Goal: Information Seeking & Learning: Learn about a topic

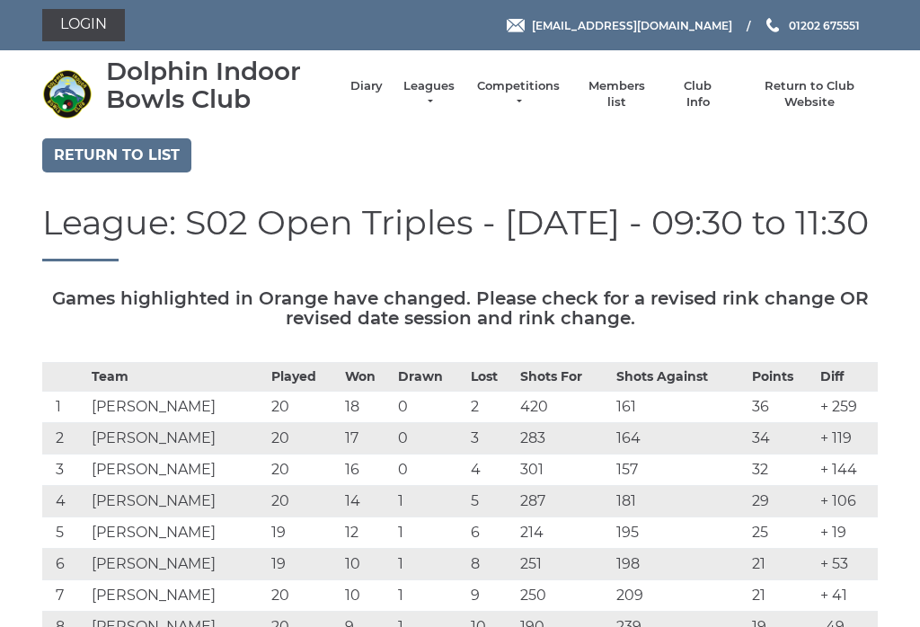
click at [439, 100] on link "Leagues" at bounding box center [429, 94] width 57 height 32
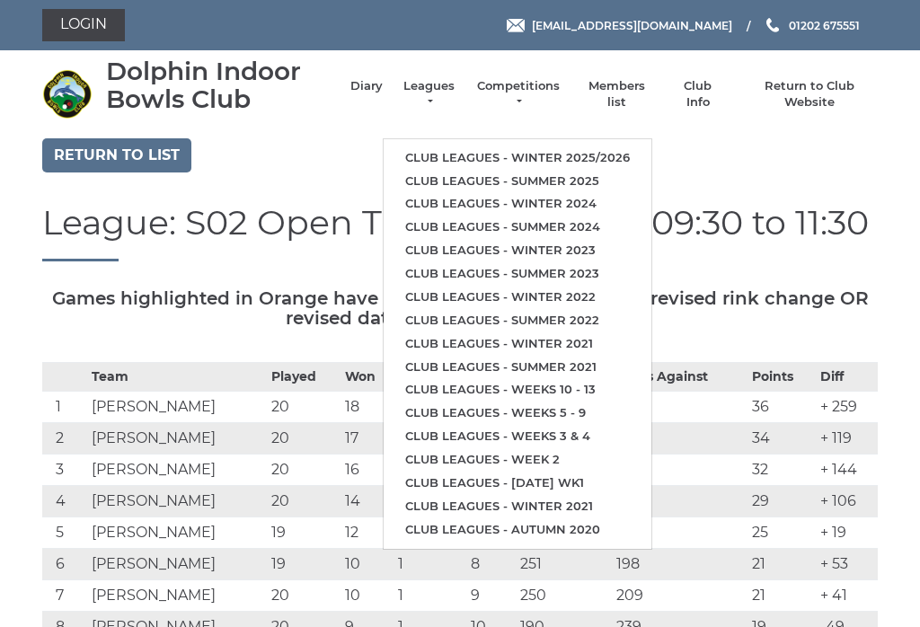
click at [601, 146] on link "Club leagues - Winter 2025/2026" at bounding box center [517, 157] width 268 height 23
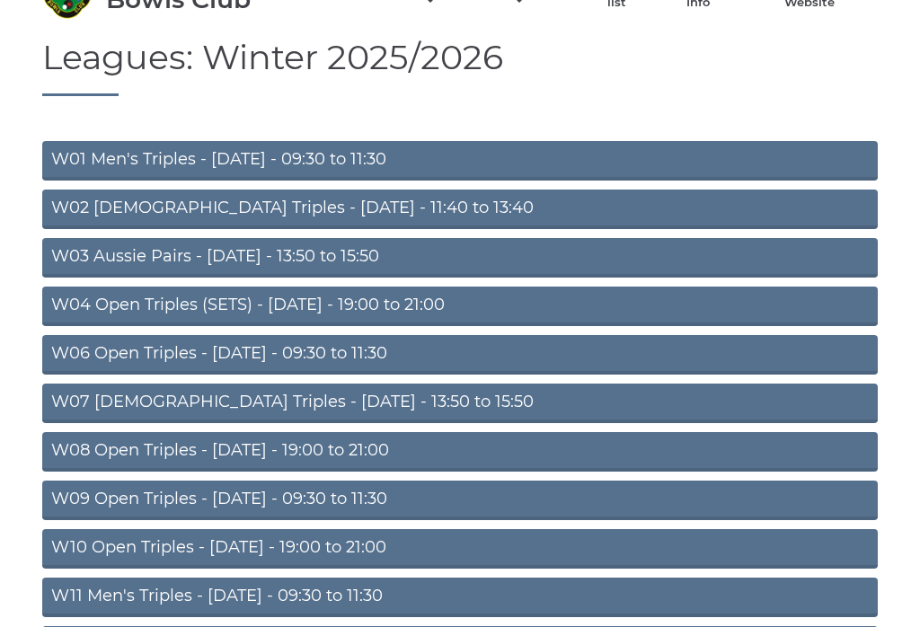
scroll to position [155, 0]
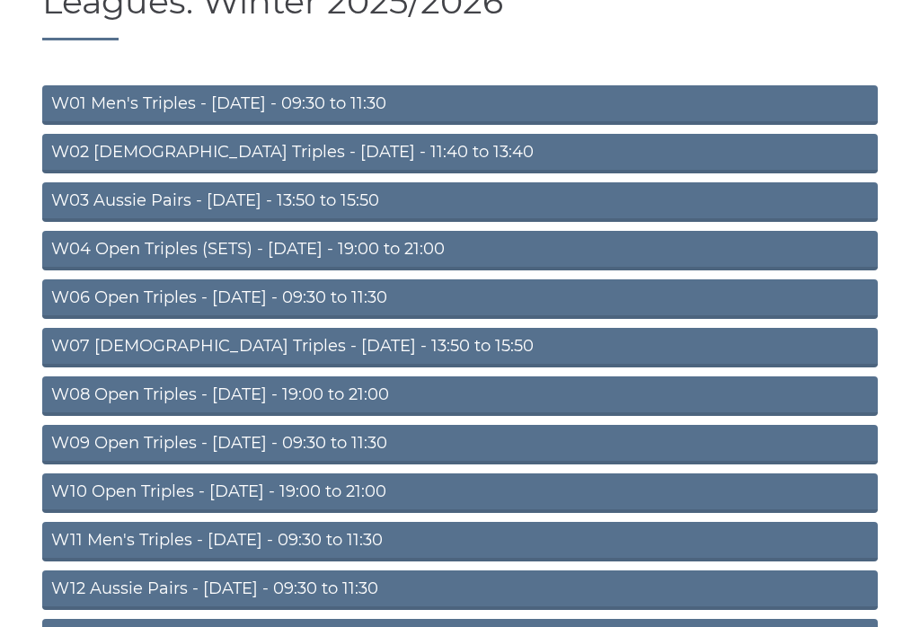
click at [387, 449] on link "W09 Open Triples - Wednesday - 09:30 to 11:30" at bounding box center [459, 445] width 835 height 40
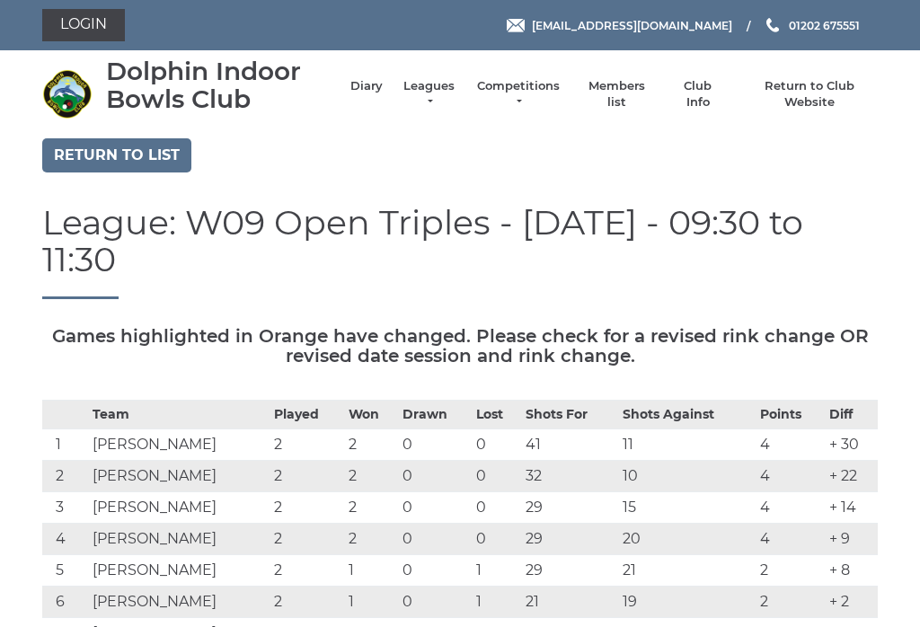
click at [161, 140] on link "Return to list" at bounding box center [116, 155] width 149 height 34
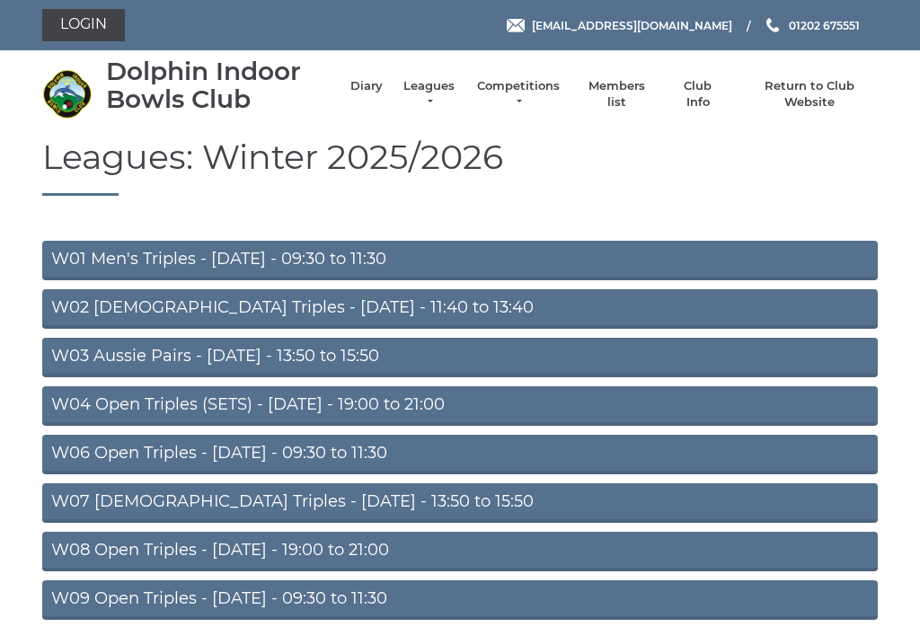
click at [346, 458] on link "W06 Open Triples - [DATE] - 09:30 to 11:30" at bounding box center [459, 455] width 835 height 40
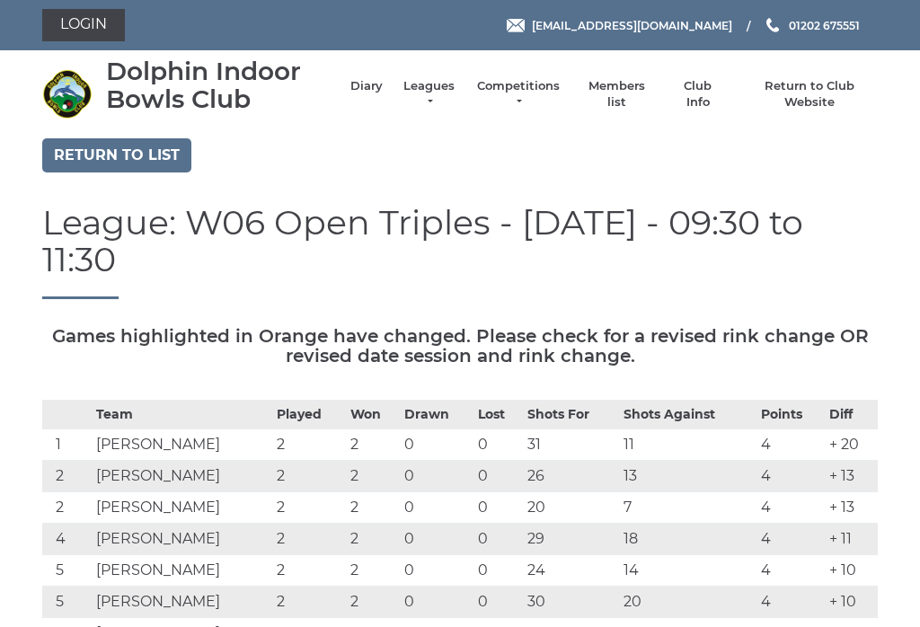
click at [155, 154] on link "Return to list" at bounding box center [116, 155] width 149 height 34
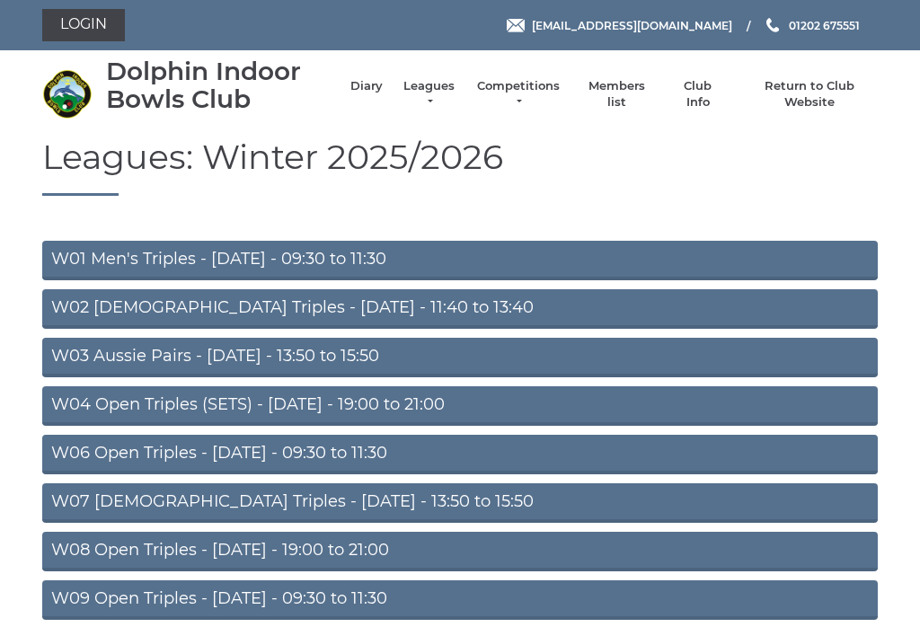
click at [413, 365] on link "W03 Aussie Pairs - [DATE] - 13:50 to 15:50" at bounding box center [459, 358] width 835 height 40
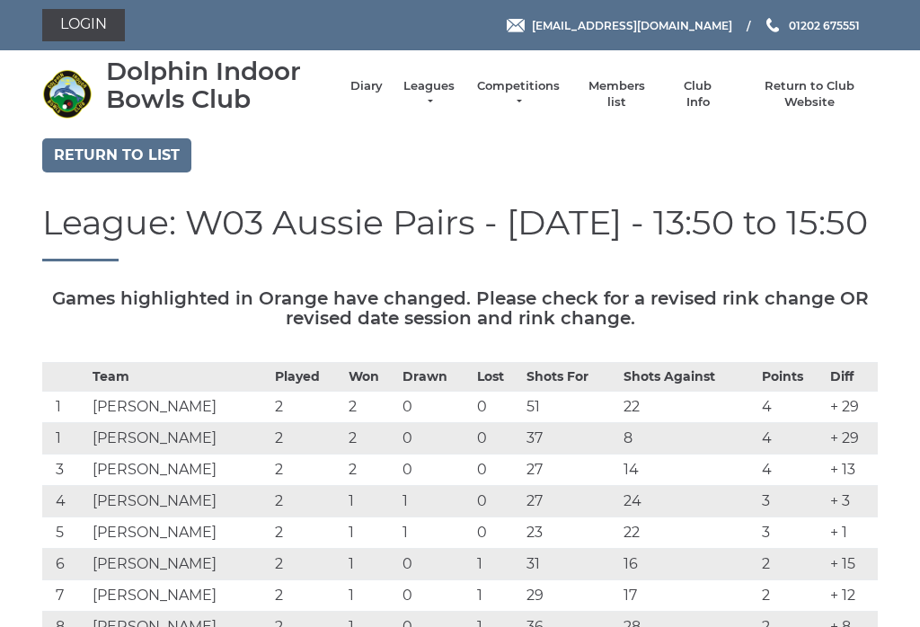
click at [383, 88] on link "Diary" at bounding box center [366, 86] width 32 height 16
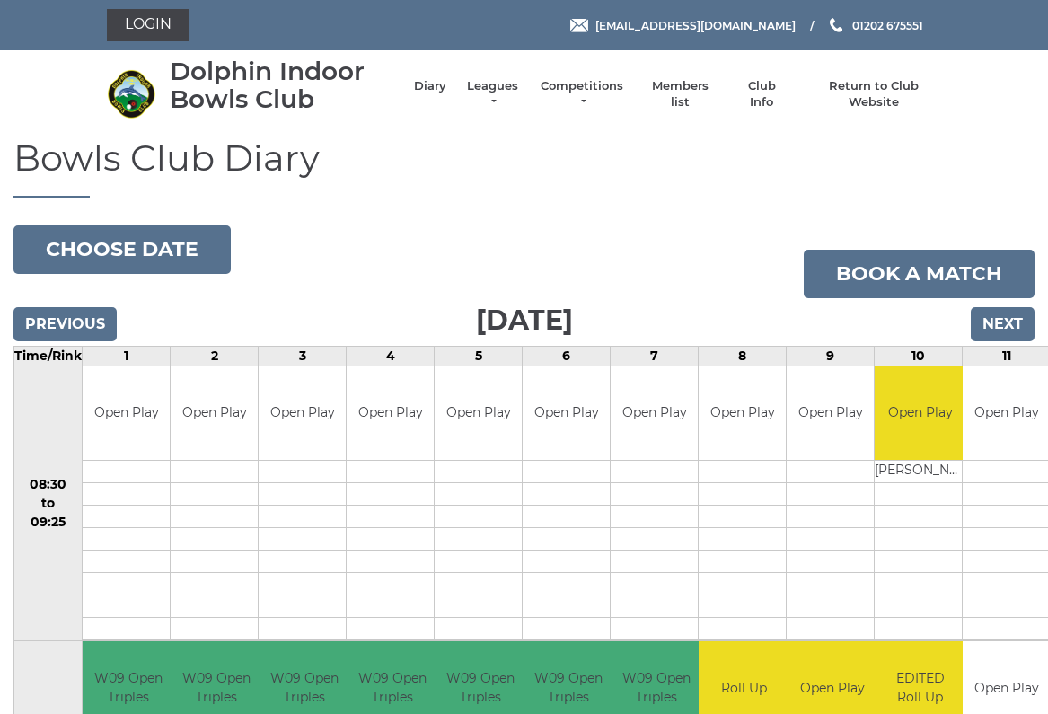
click at [1033, 334] on input "Next" at bounding box center [1003, 324] width 64 height 34
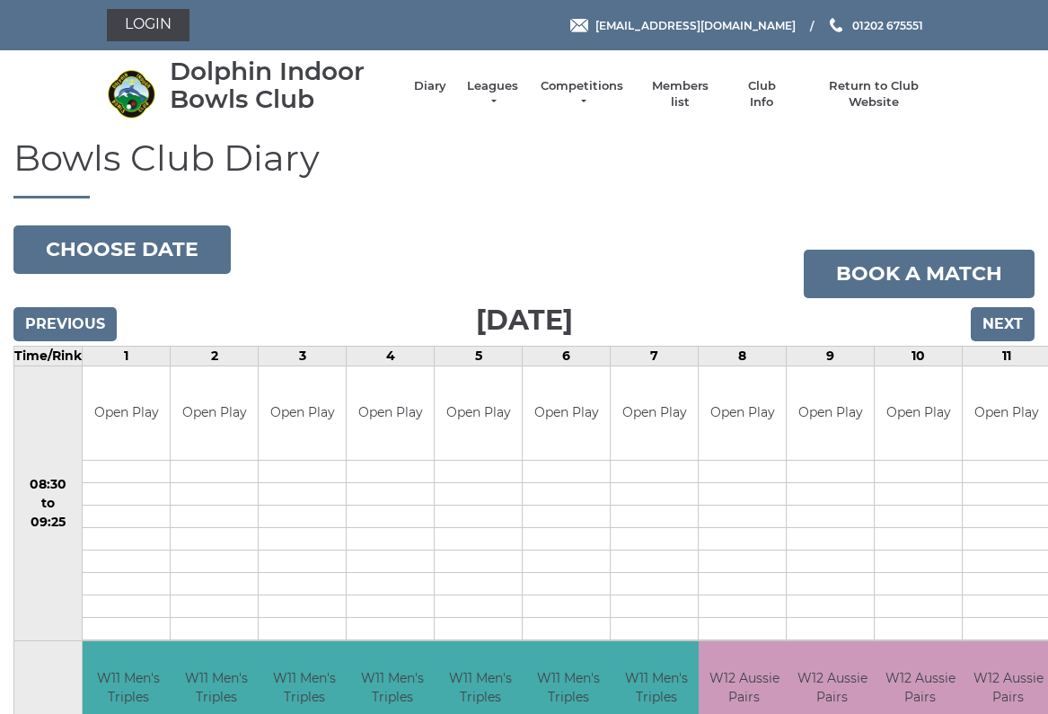
click at [1032, 314] on input "Next" at bounding box center [1003, 324] width 64 height 34
